Goal: Task Accomplishment & Management: Manage account settings

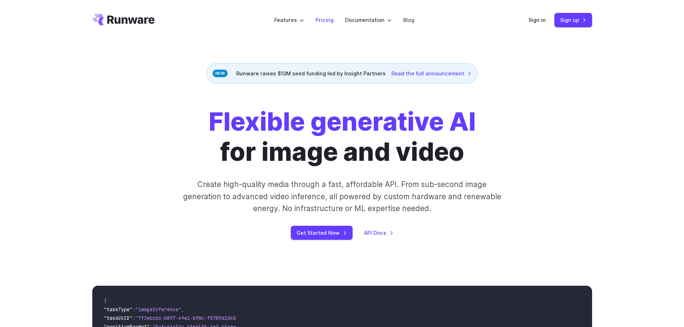
click at [324, 22] on link "Pricing" at bounding box center [324, 20] width 18 height 8
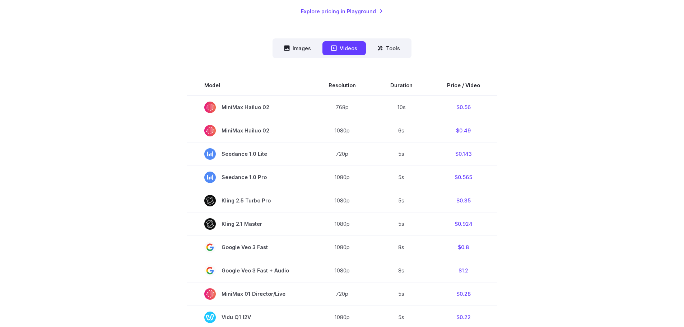
scroll to position [179, 0]
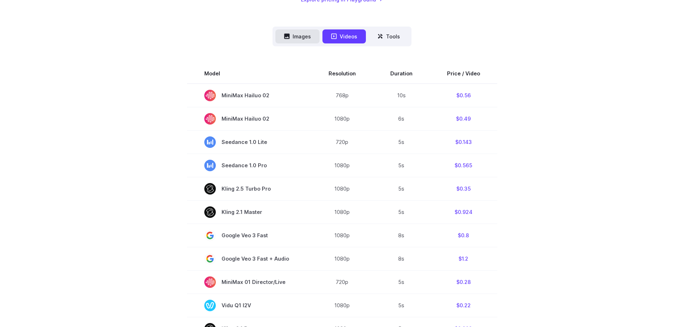
click at [290, 39] on icon at bounding box center [287, 36] width 6 height 6
click at [303, 37] on button "Images" at bounding box center [297, 36] width 44 height 14
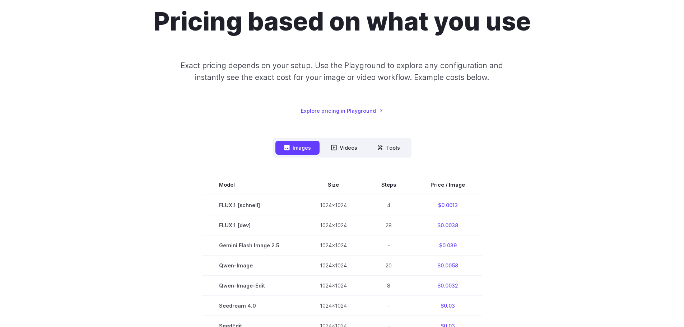
scroll to position [0, 0]
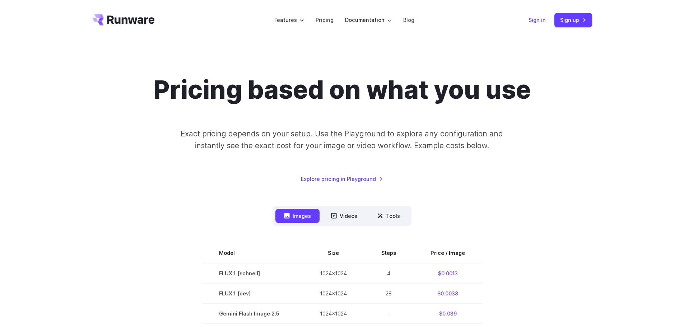
click at [532, 22] on link "Sign in" at bounding box center [536, 20] width 17 height 8
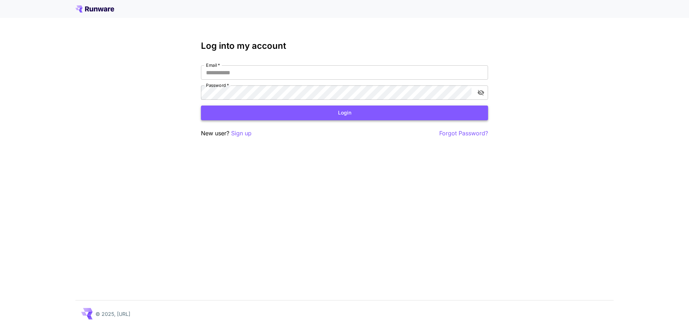
type input "**********"
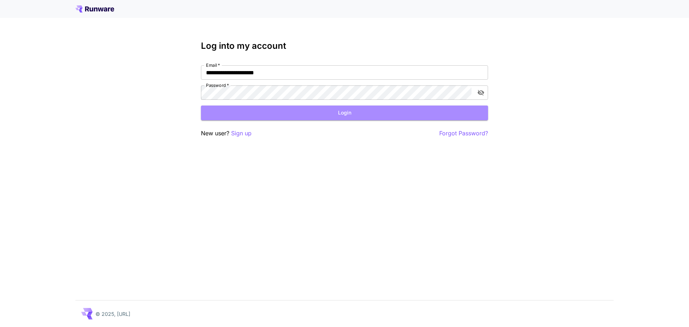
click at [295, 113] on button "Login" at bounding box center [344, 112] width 287 height 15
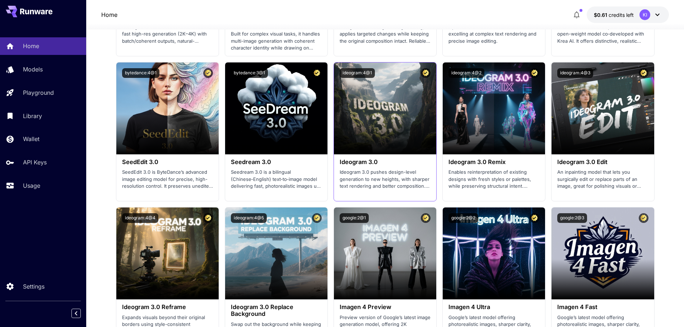
scroll to position [1005, 0]
